Goal: Use online tool/utility: Utilize a website feature to perform a specific function

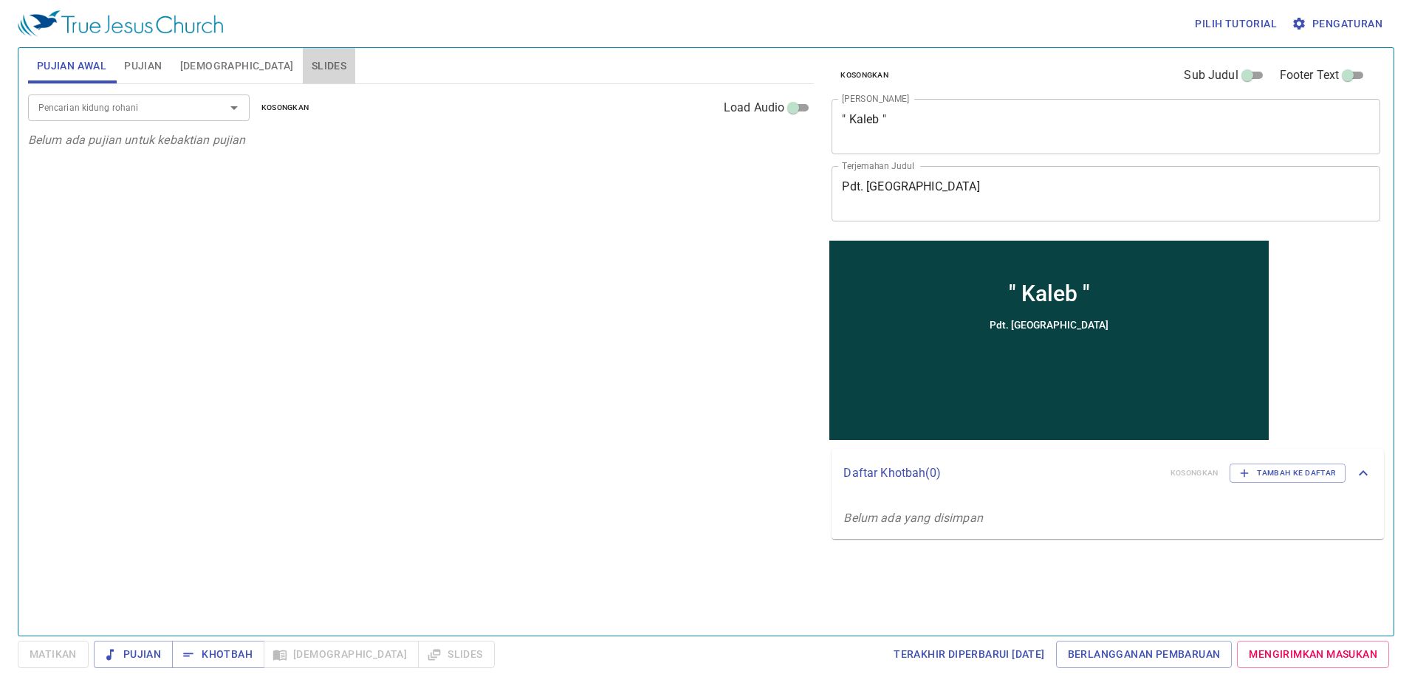
click at [312, 62] on span "Slides" at bounding box center [329, 66] width 35 height 18
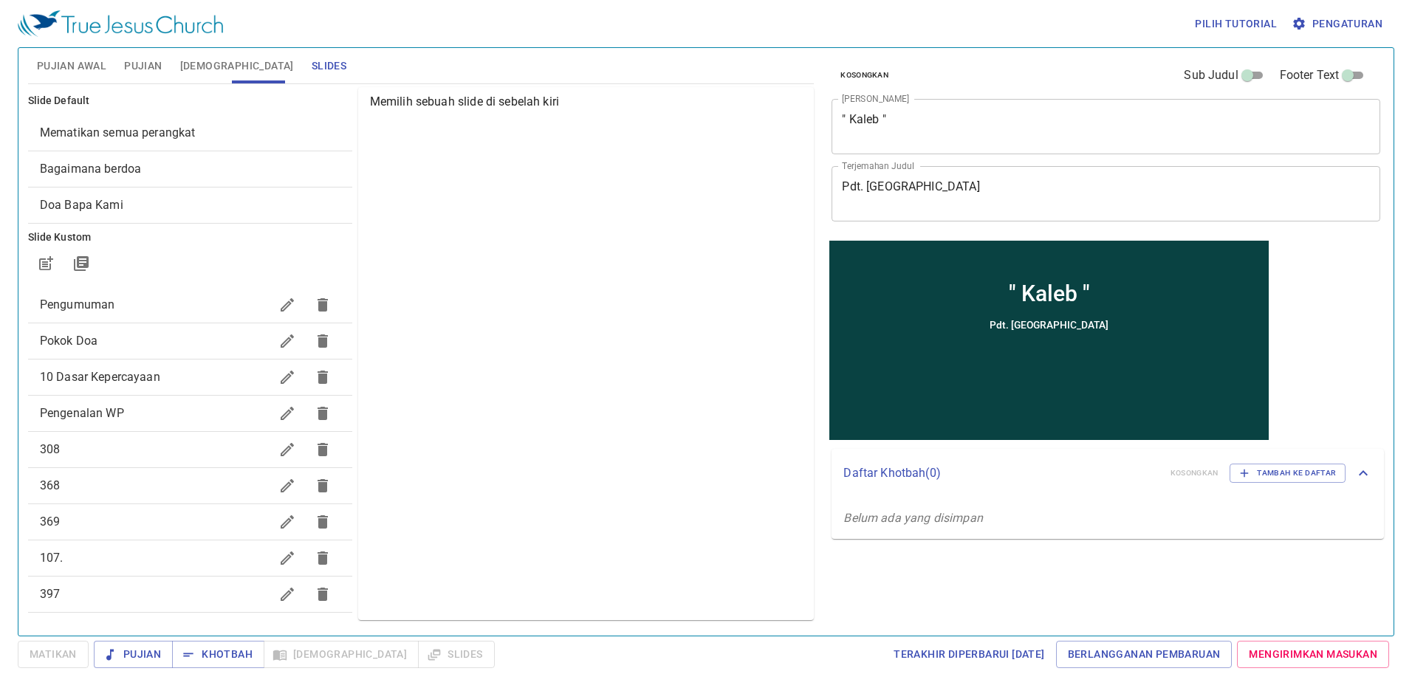
click at [258, 132] on span "Mematikan semua perangkat" at bounding box center [190, 133] width 300 height 18
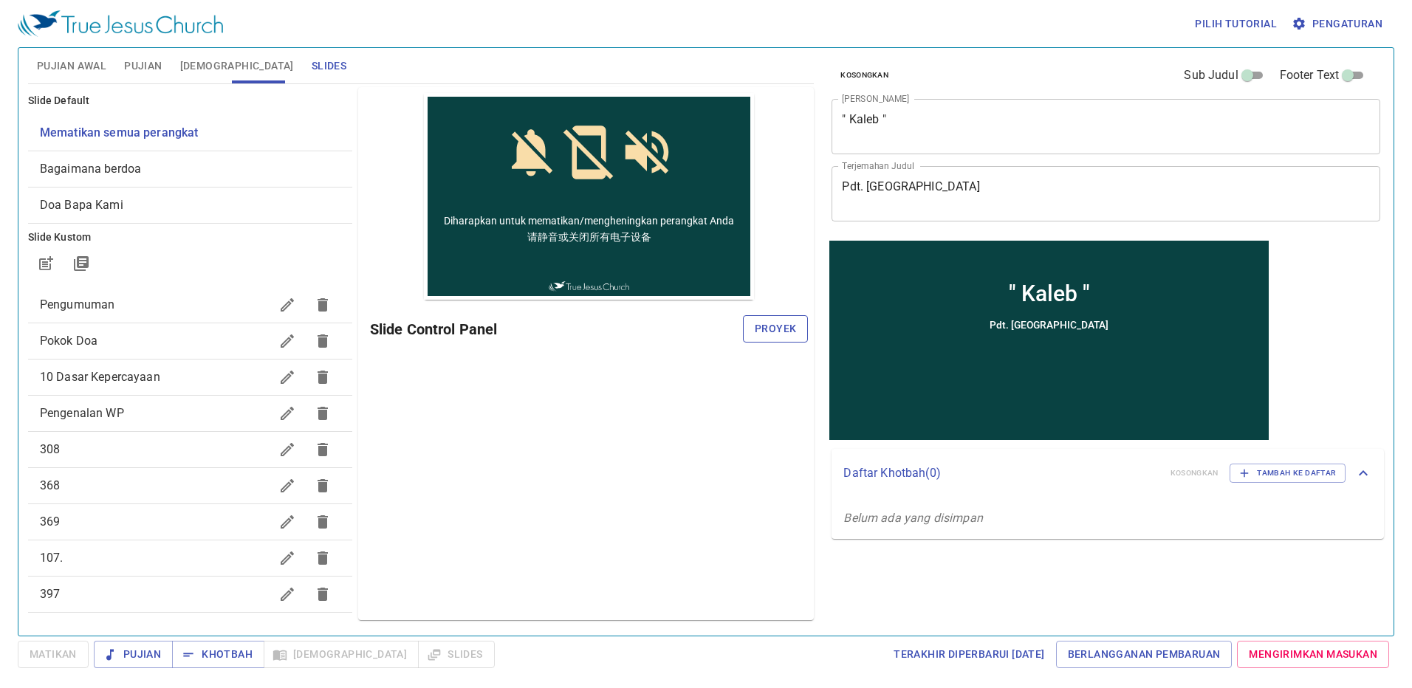
click at [777, 321] on span "Proyek" at bounding box center [775, 329] width 41 height 18
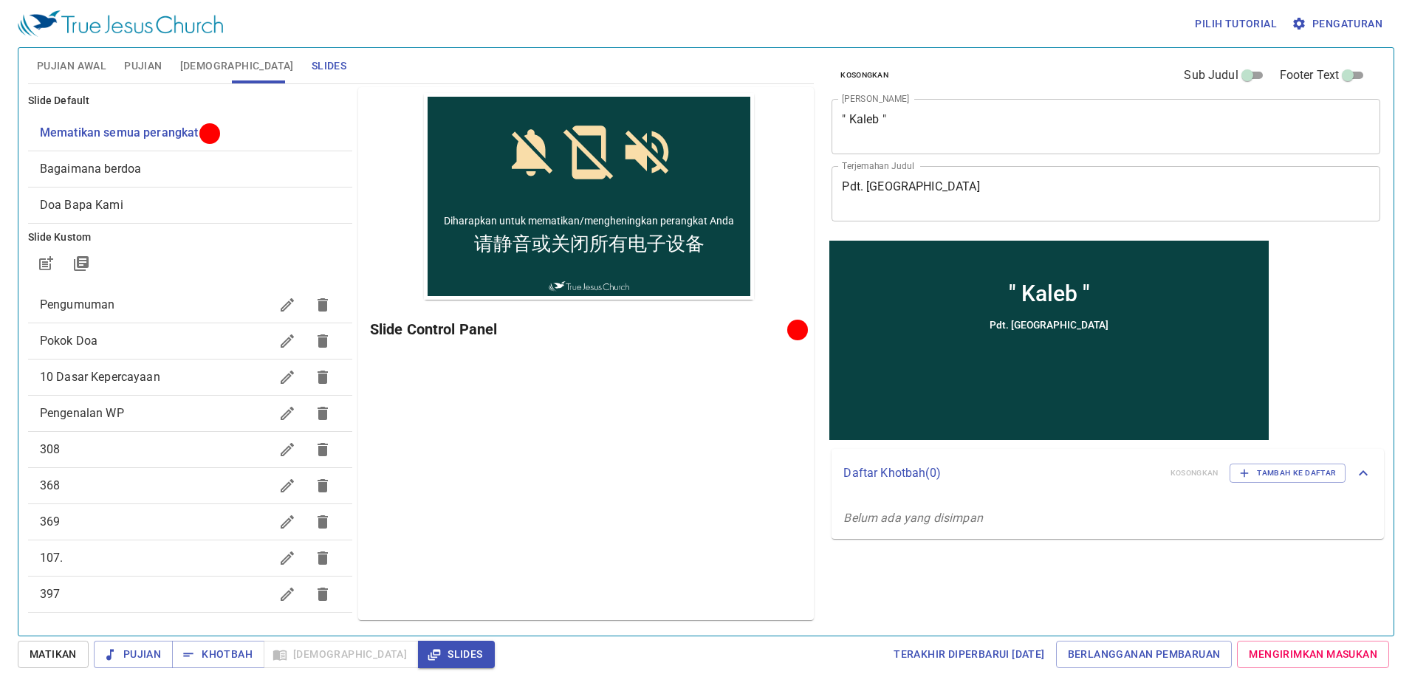
click at [96, 66] on span "Pujian Awal" at bounding box center [71, 66] width 69 height 18
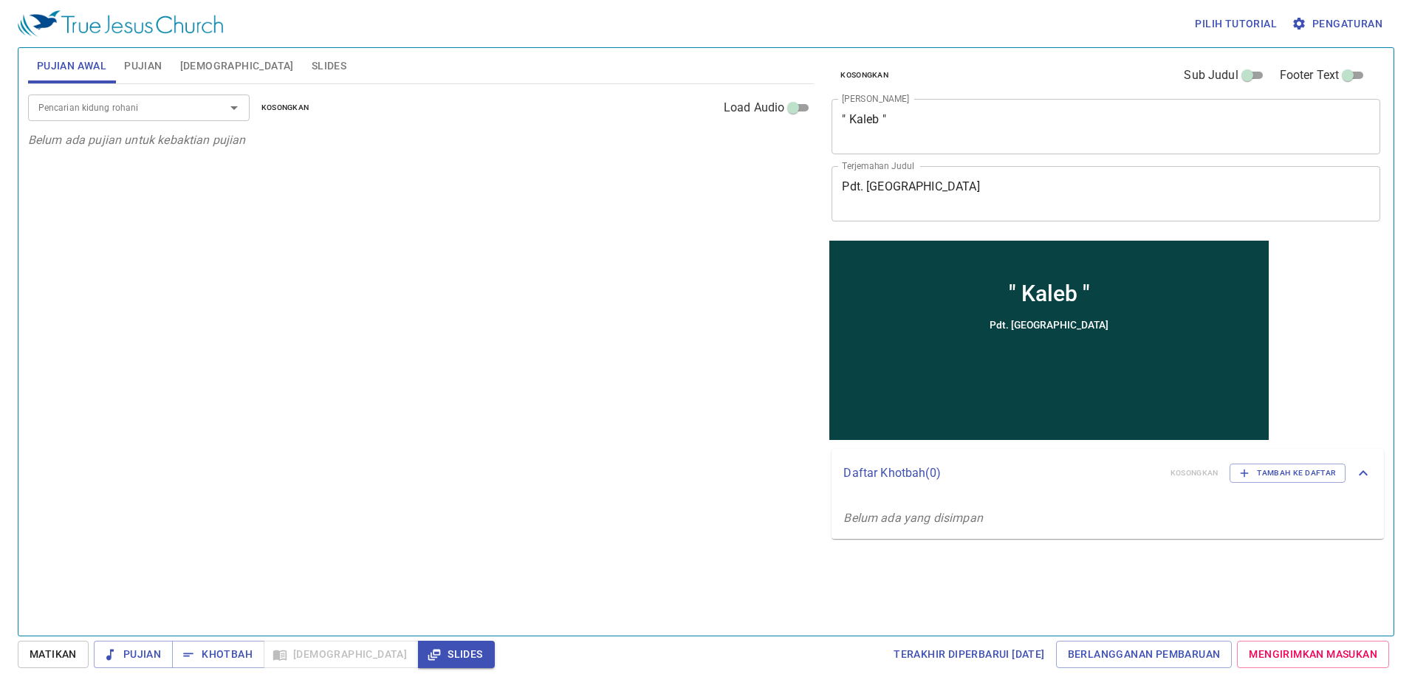
click at [890, 122] on textarea "" Kaleb "" at bounding box center [1106, 126] width 528 height 28
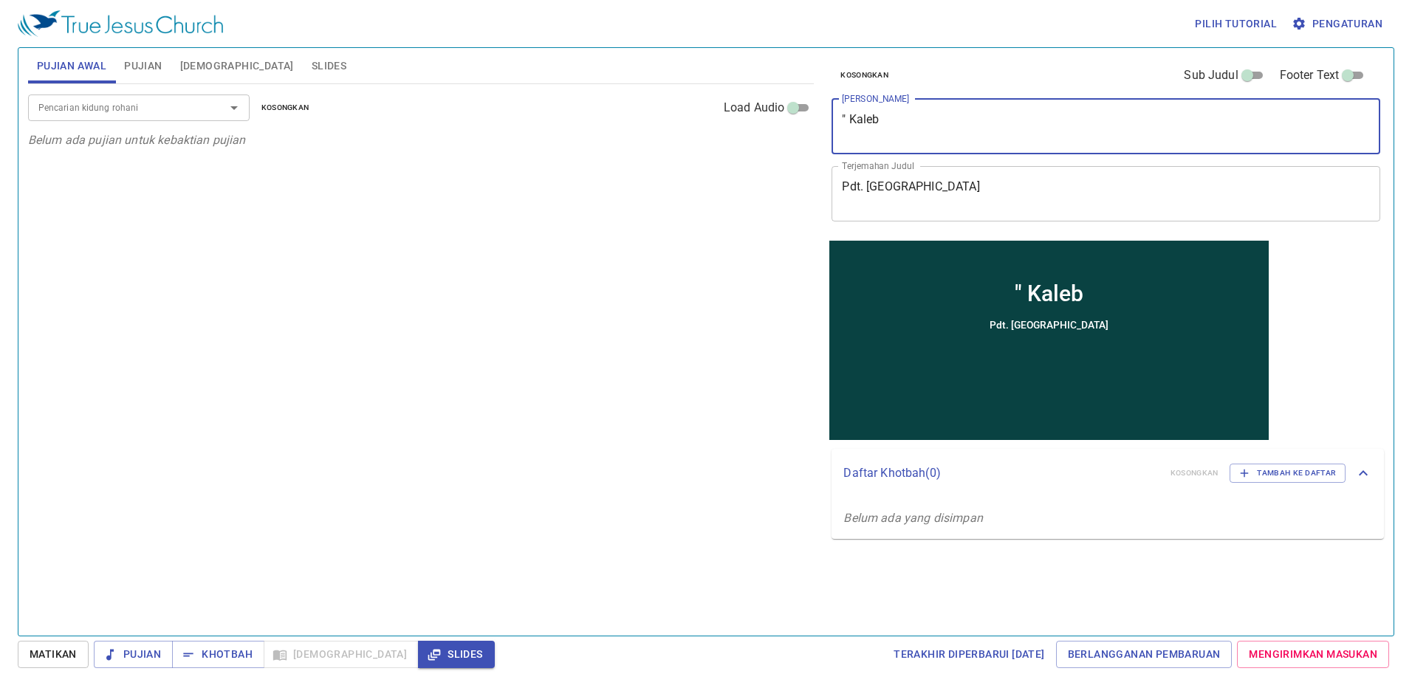
click at [848, 120] on textarea "" Kaleb" at bounding box center [1106, 126] width 528 height 28
type textarea "Kaleb"
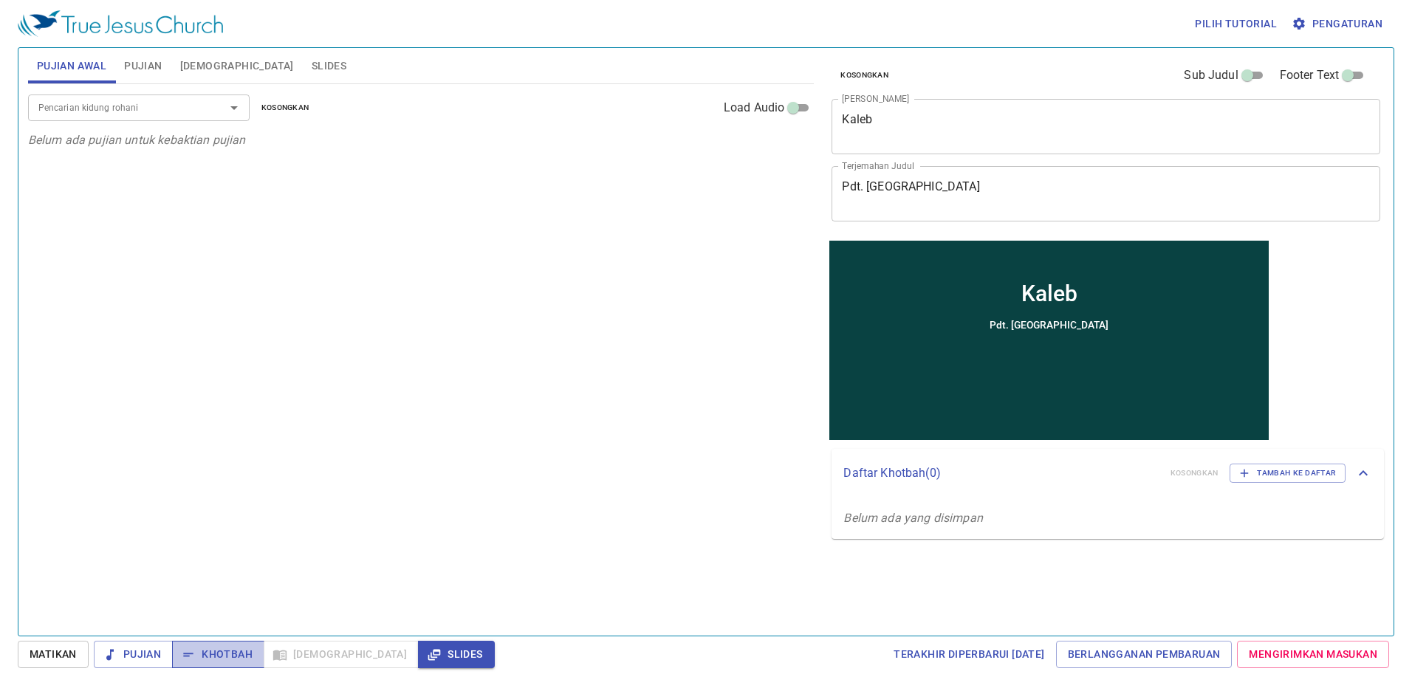
click at [230, 650] on span "Khotbah" at bounding box center [218, 654] width 69 height 18
click at [143, 60] on span "Pujian" at bounding box center [143, 66] width 38 height 18
click at [193, 69] on span "[DEMOGRAPHIC_DATA]" at bounding box center [237, 66] width 114 height 18
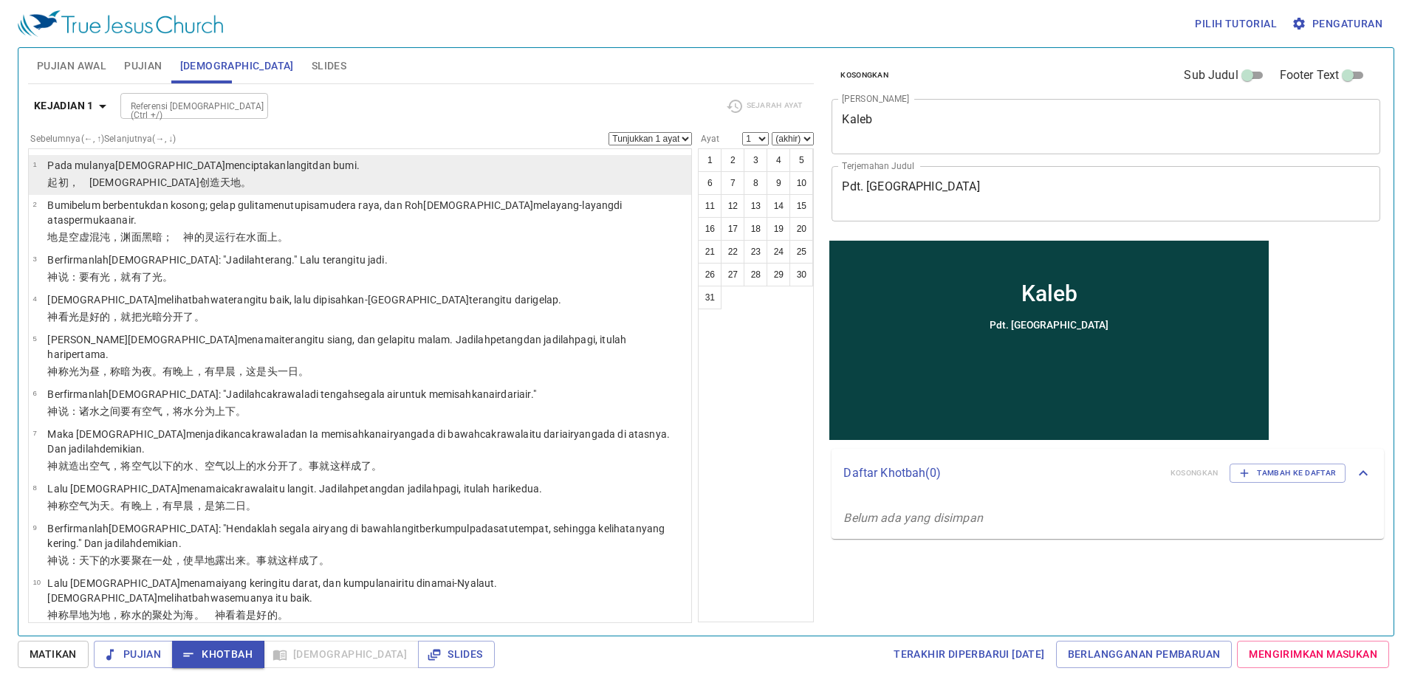
click at [173, 158] on p "Pada mulanya Allah menciptakan langit dan bumi ." at bounding box center [203, 165] width 312 height 15
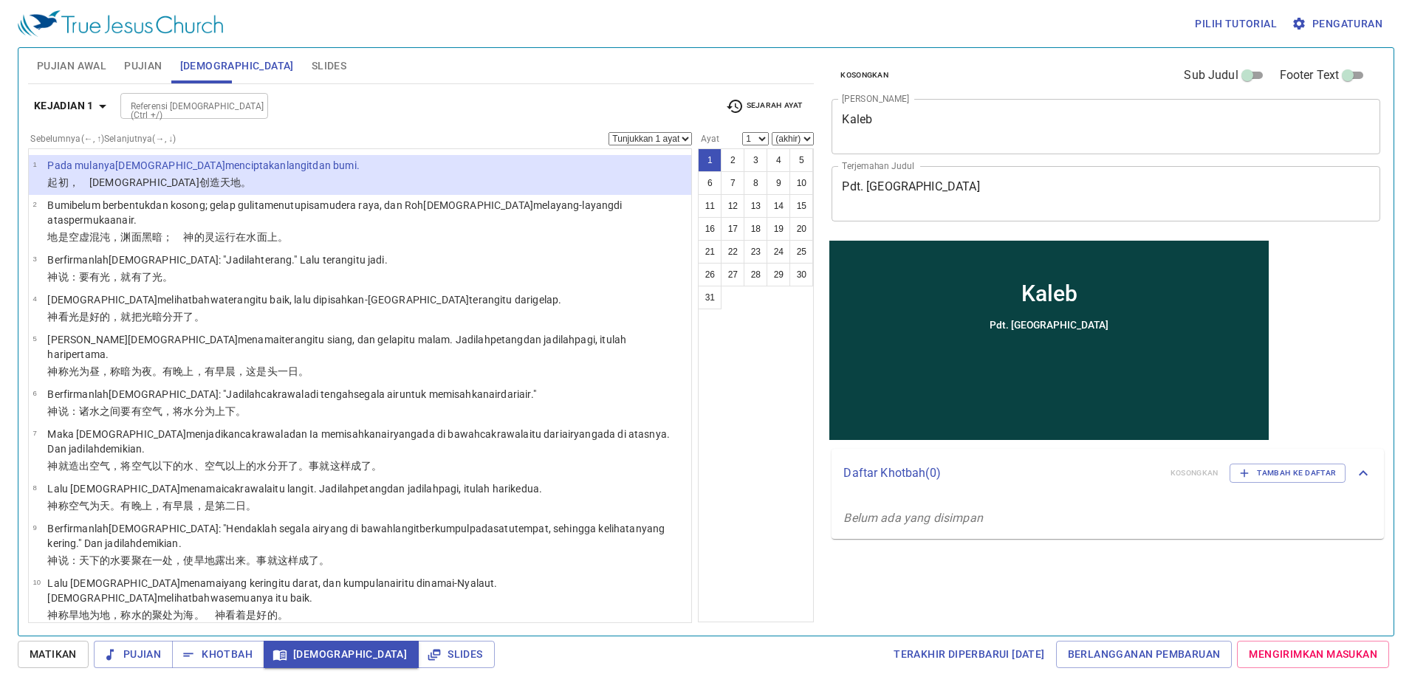
click at [176, 177] on p "﻿起初 ，　神 创造 天 地 。" at bounding box center [203, 182] width 312 height 15
click at [312, 159] on wh8064 "dan bumi ." at bounding box center [335, 165] width 47 height 12
drag, startPoint x: 273, startPoint y: 159, endPoint x: 331, endPoint y: 194, distance: 67.9
click at [331, 194] on li "1 Pada mulanya Allah menciptakan langit dan bumi . ﻿起初 ，　神 创造 天 地 。" at bounding box center [360, 175] width 663 height 40
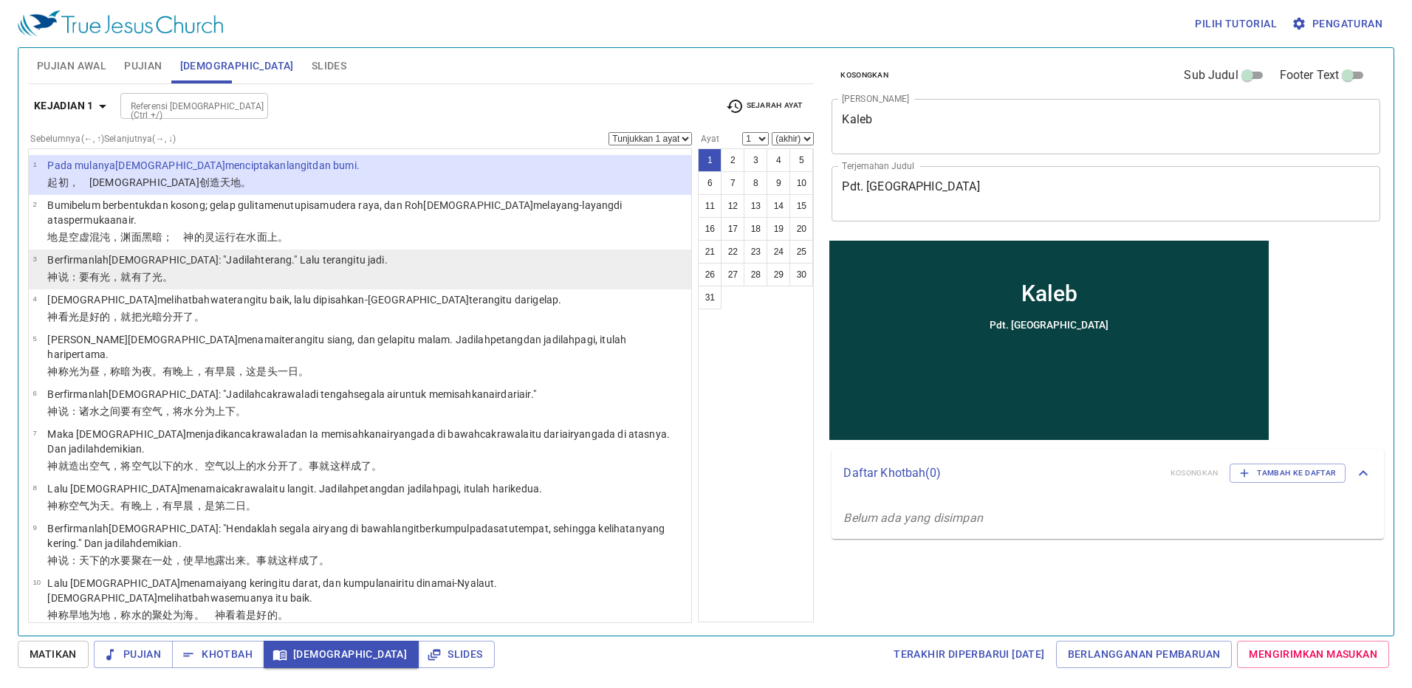
click at [320, 250] on li "3 Berfirmanlah Allah : "Jadilah terang ." Lalu terang itu jadi . 神 说 ：要有 光 ，就有了…" at bounding box center [360, 270] width 663 height 40
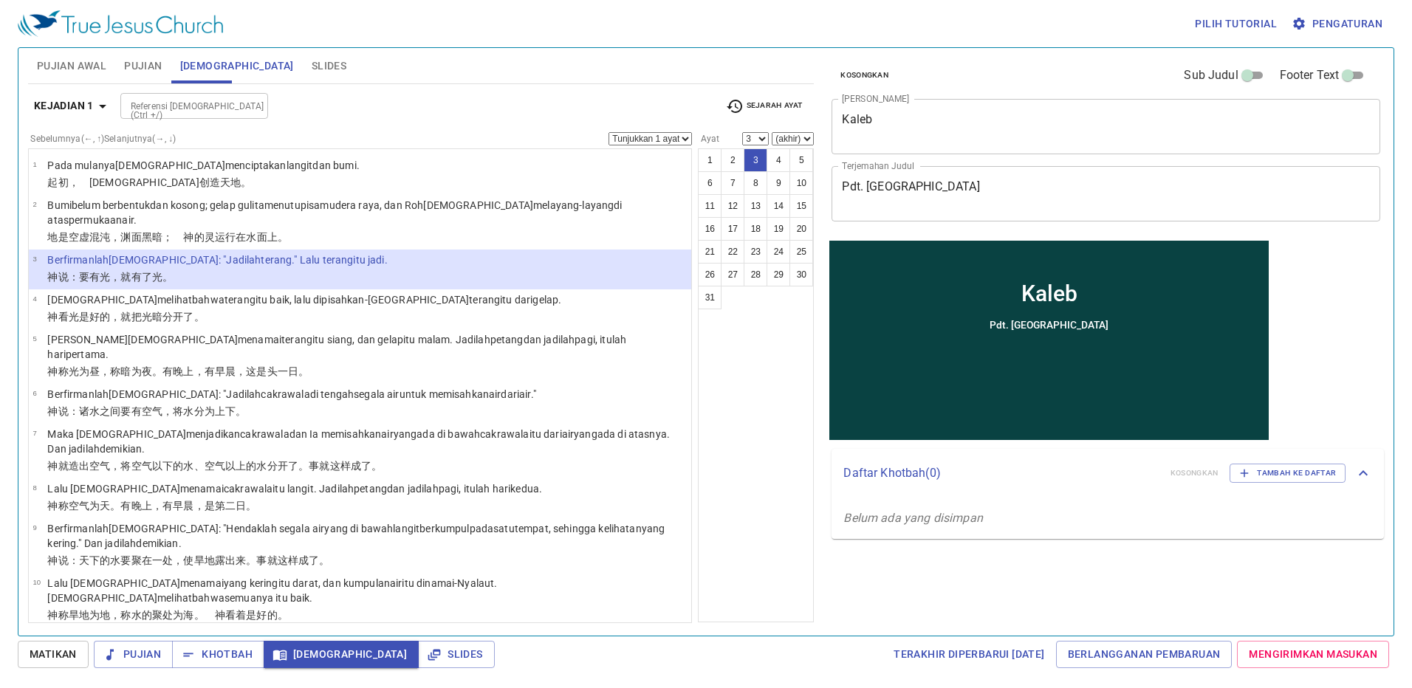
click at [323, 250] on li "3 Berfirmanlah Allah : "Jadilah terang ." Lalu terang itu jadi . 神 说 ：要有 光 ，就有了…" at bounding box center [360, 270] width 663 height 40
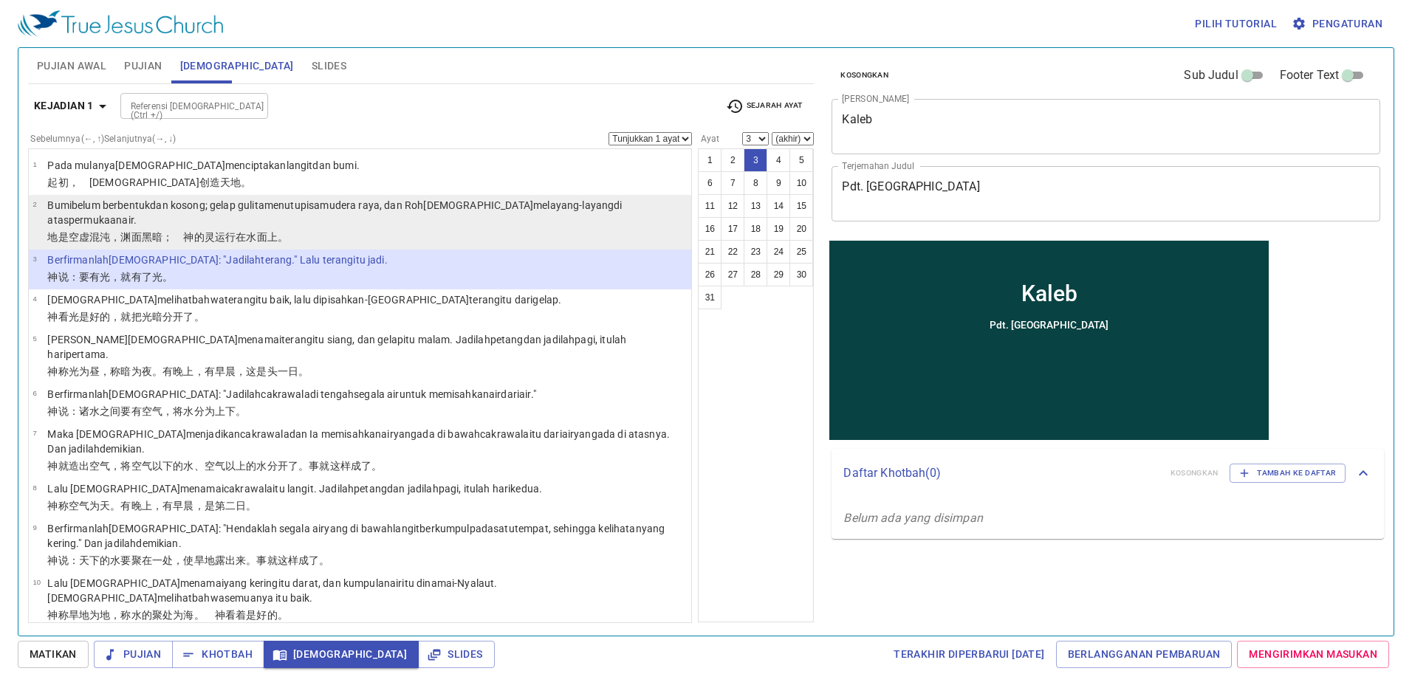
click at [331, 230] on p "地 是 空虚 混沌 ，渊 面 黑暗 ；　神 的灵 运行 在水 面 上 。" at bounding box center [366, 237] width 639 height 15
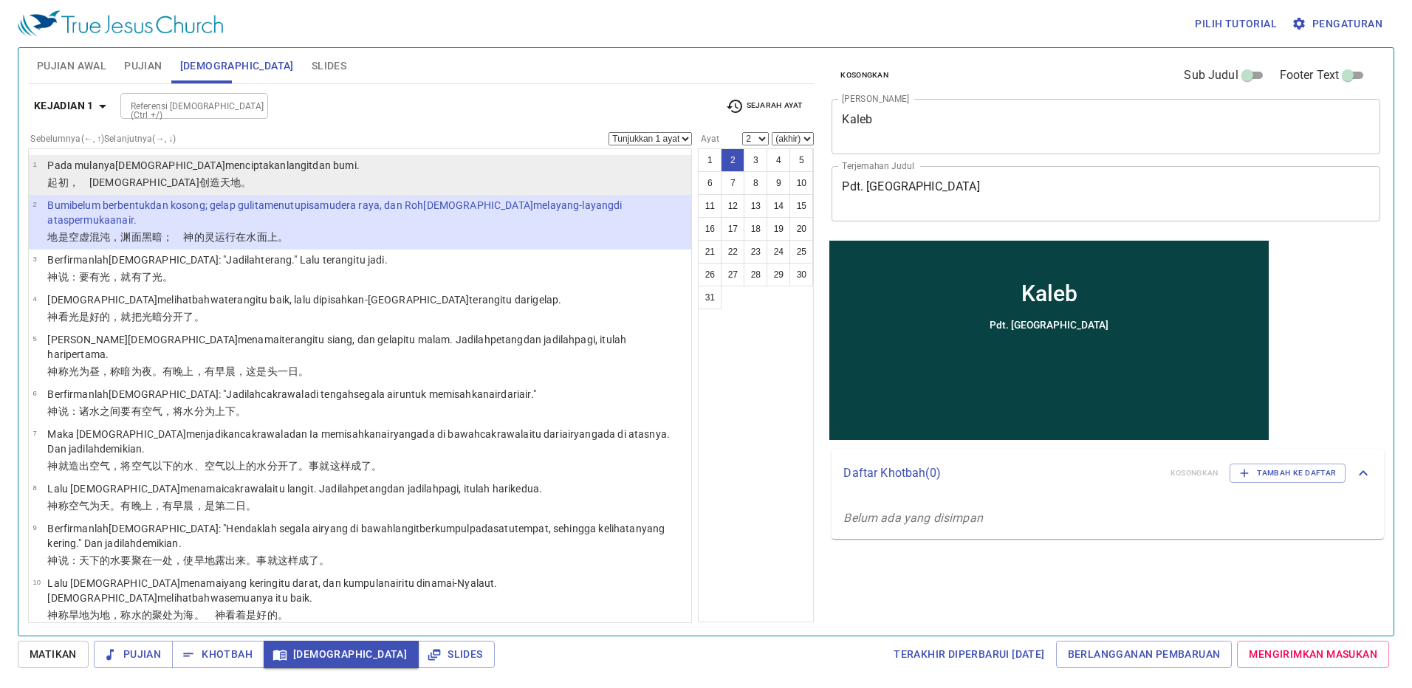
click at [334, 169] on li "1 Pada mulanya Allah menciptakan langit dan bumi . ﻿起初 ，　神 创造 天 地 。" at bounding box center [360, 175] width 663 height 40
select select "1"
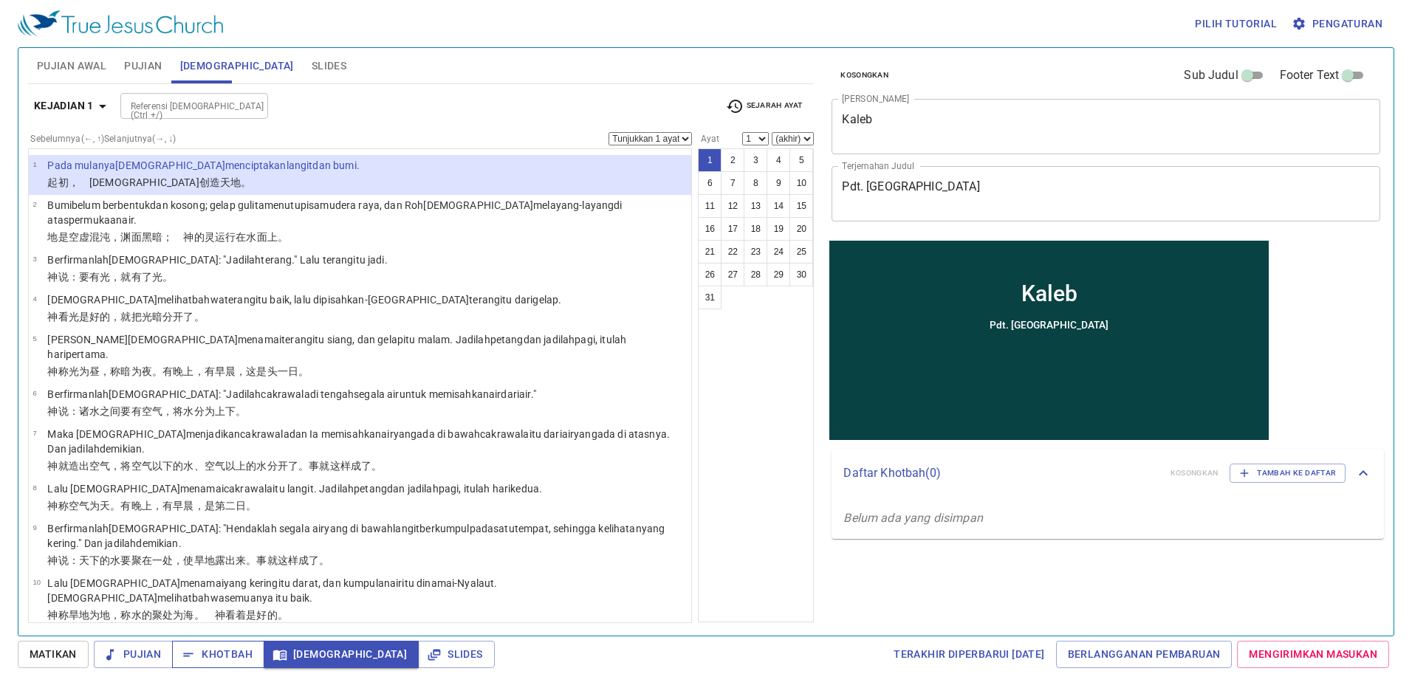
click at [219, 657] on span "Khotbah" at bounding box center [218, 654] width 69 height 18
click at [67, 656] on span "Matikan" at bounding box center [53, 654] width 47 height 18
click at [290, 191] on li "1 Pada mulanya Allah menciptakan langit dan bumi . ﻿起初 ，　神 创造 天 地 。" at bounding box center [360, 175] width 663 height 40
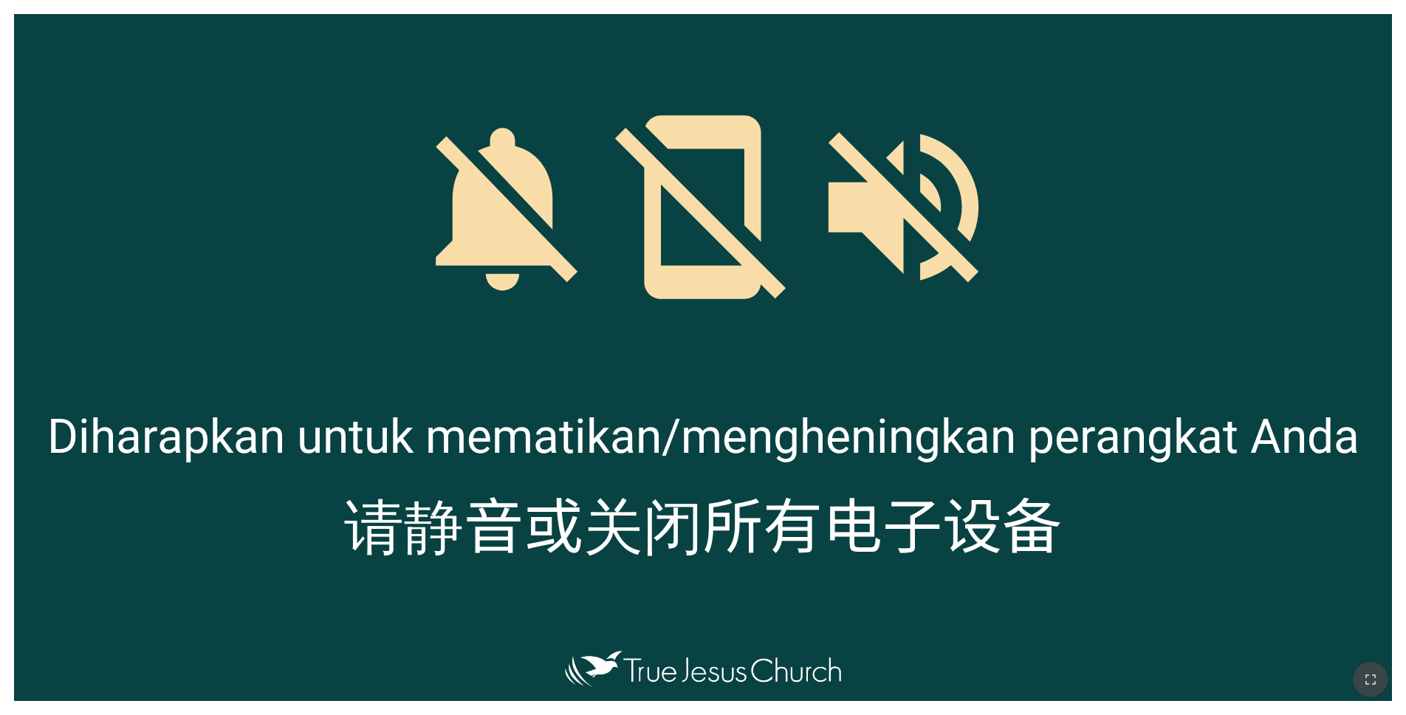
drag, startPoint x: 1370, startPoint y: 680, endPoint x: 1364, endPoint y: 729, distance: 49.8
click at [1370, 678] on icon "button" at bounding box center [1370, 679] width 18 height 18
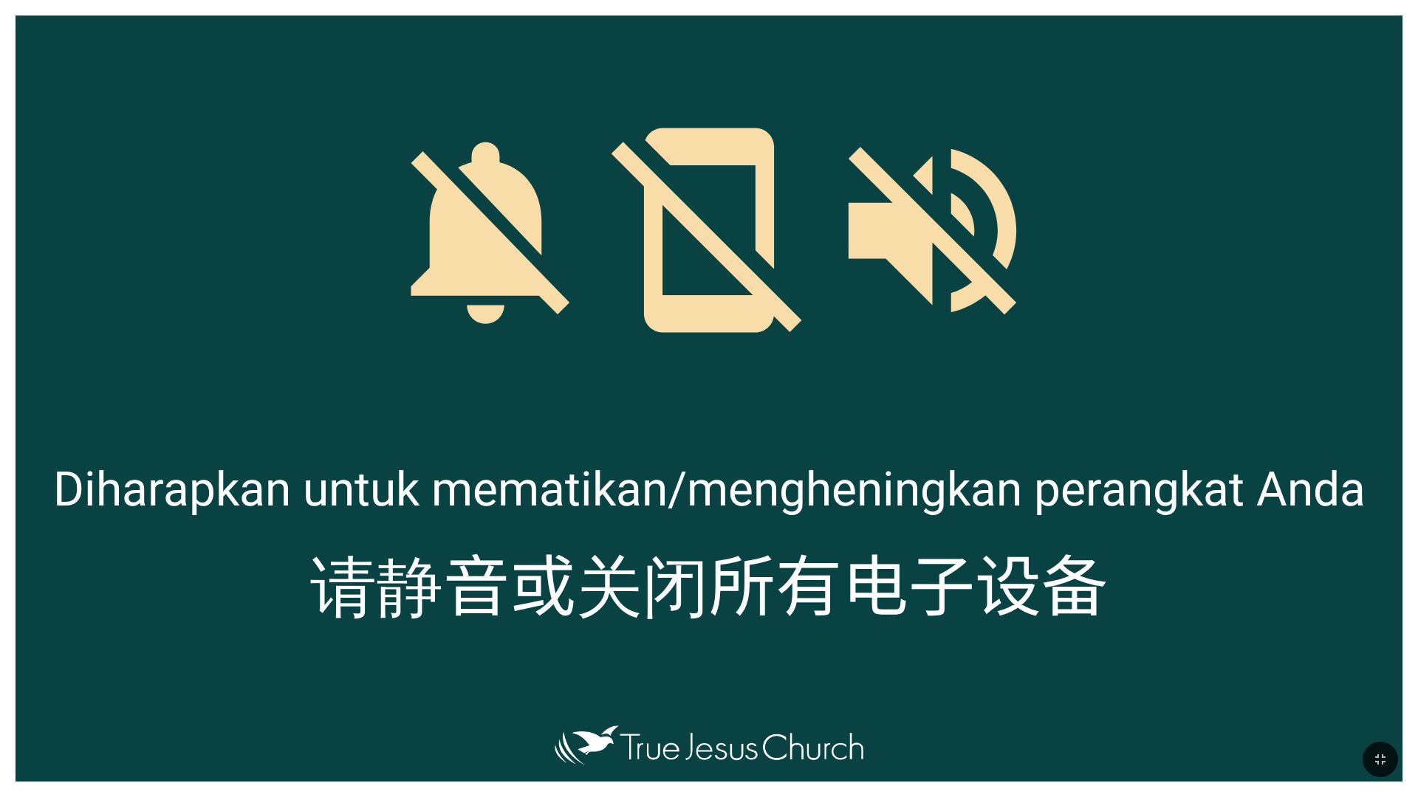
click at [1074, 121] on div at bounding box center [709, 215] width 1387 height 399
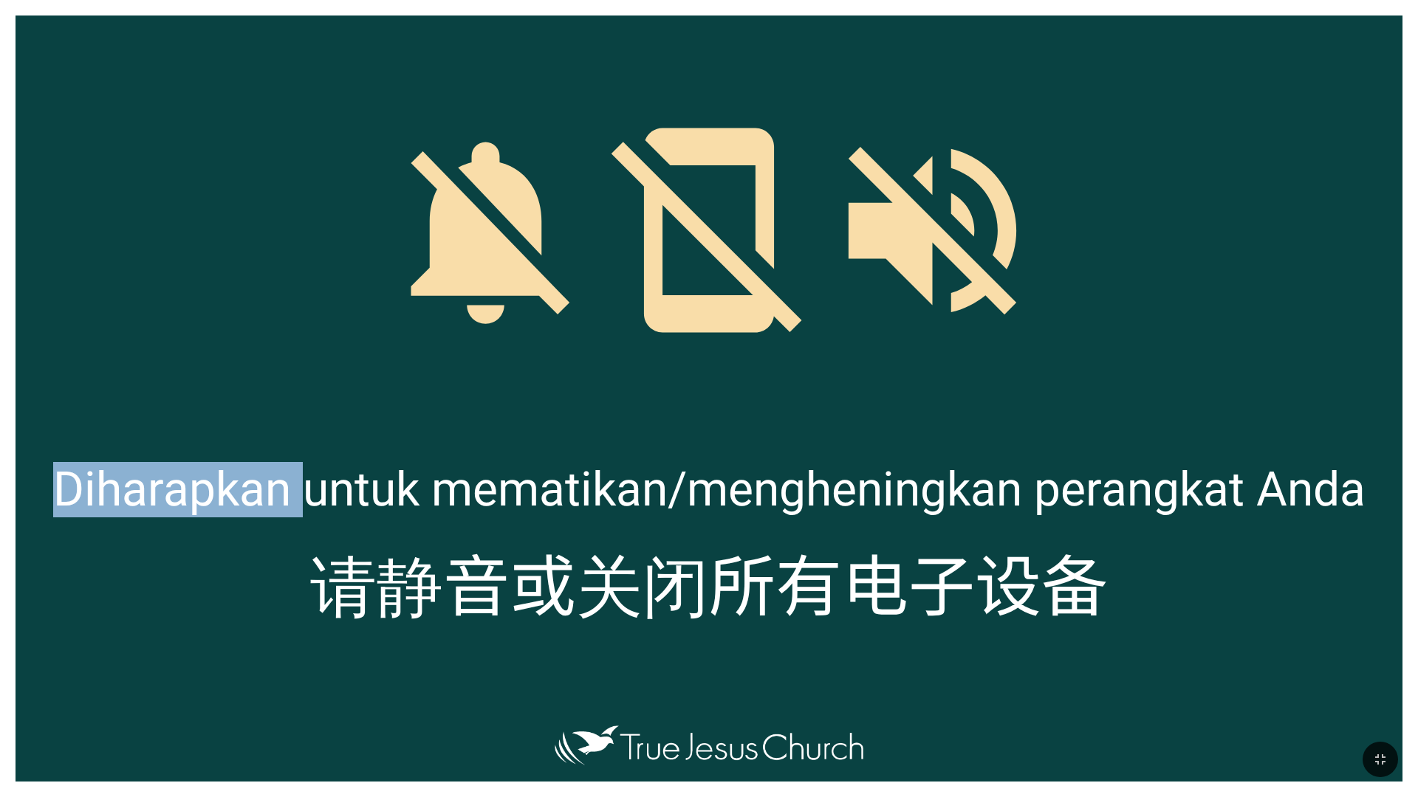
click at [1074, 121] on div at bounding box center [709, 215] width 1387 height 399
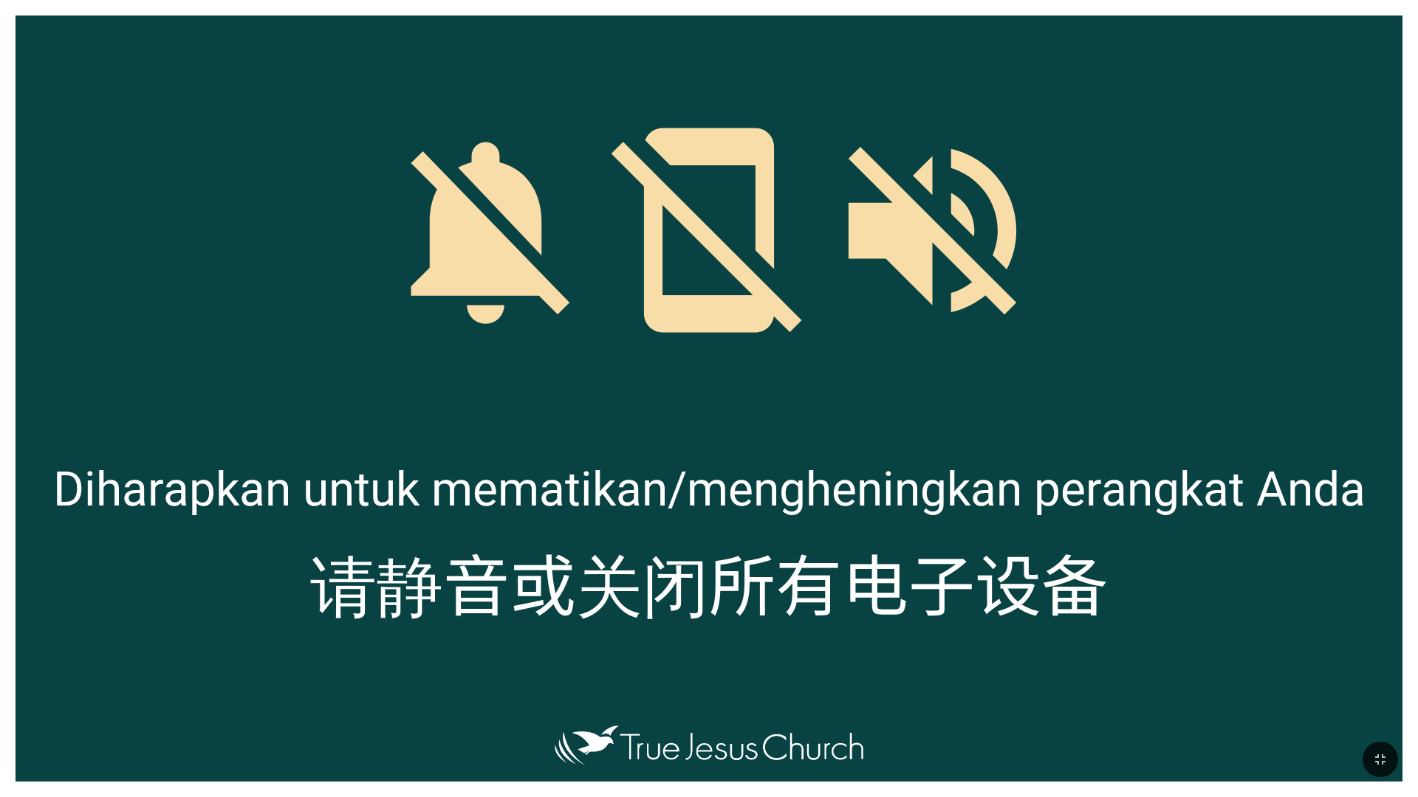
drag, startPoint x: 1074, startPoint y: 121, endPoint x: 1223, endPoint y: 111, distance: 148.7
click at [1223, 111] on div at bounding box center [709, 215] width 1387 height 399
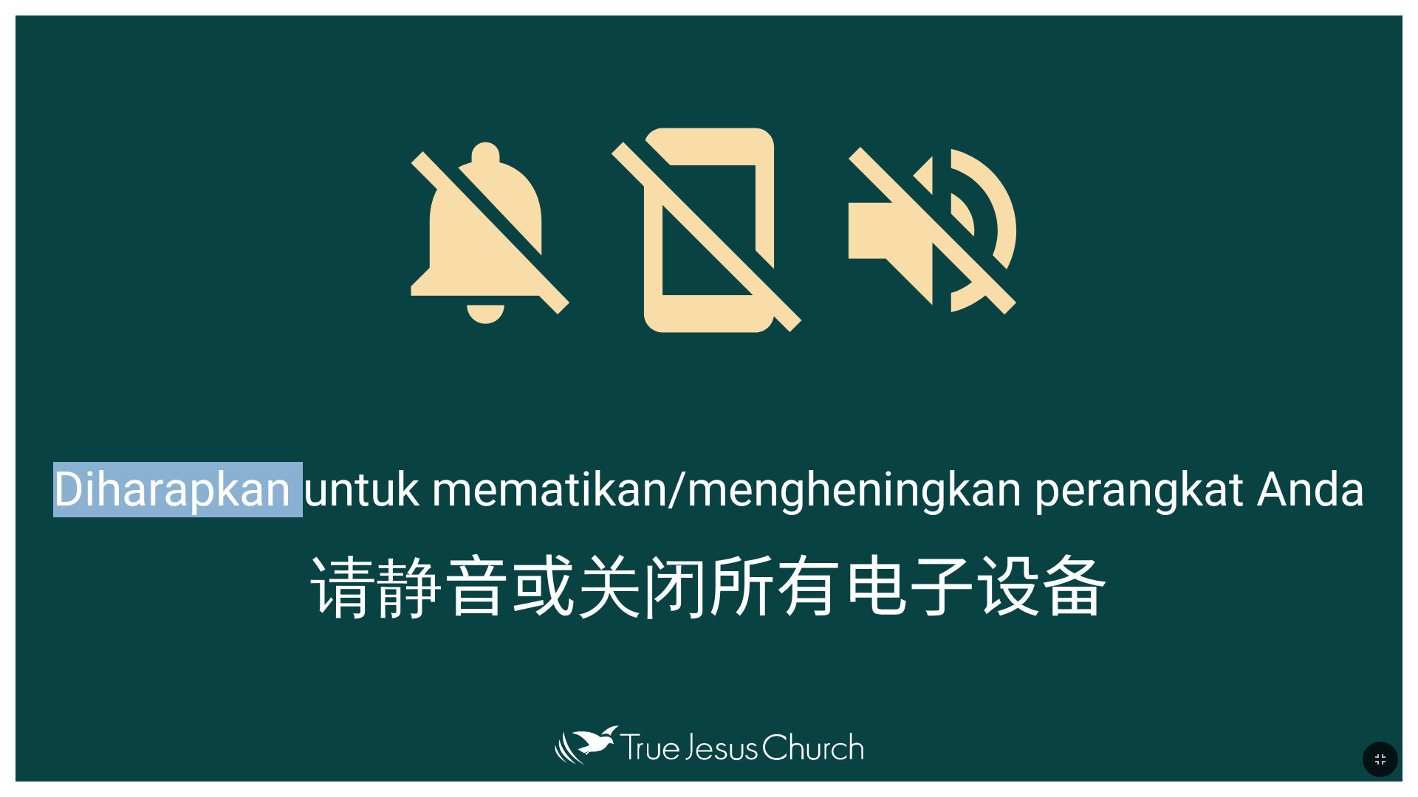
click at [1223, 111] on div at bounding box center [709, 215] width 1387 height 399
click at [1383, 714] on icon "button" at bounding box center [1380, 760] width 10 height 10
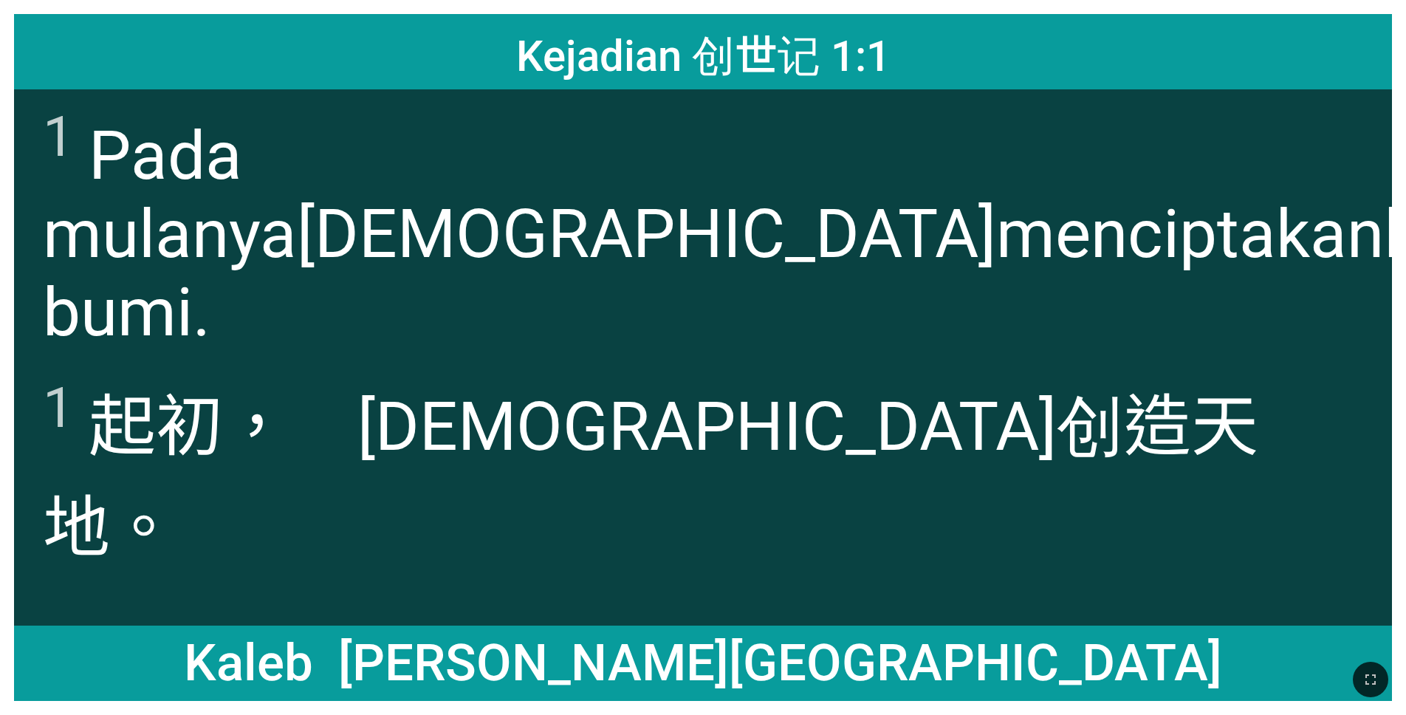
click at [805, 195] on wh430 "menciptakan langit dan bumi ." at bounding box center [852, 273] width 1618 height 157
